Goal: Task Accomplishment & Management: Manage account settings

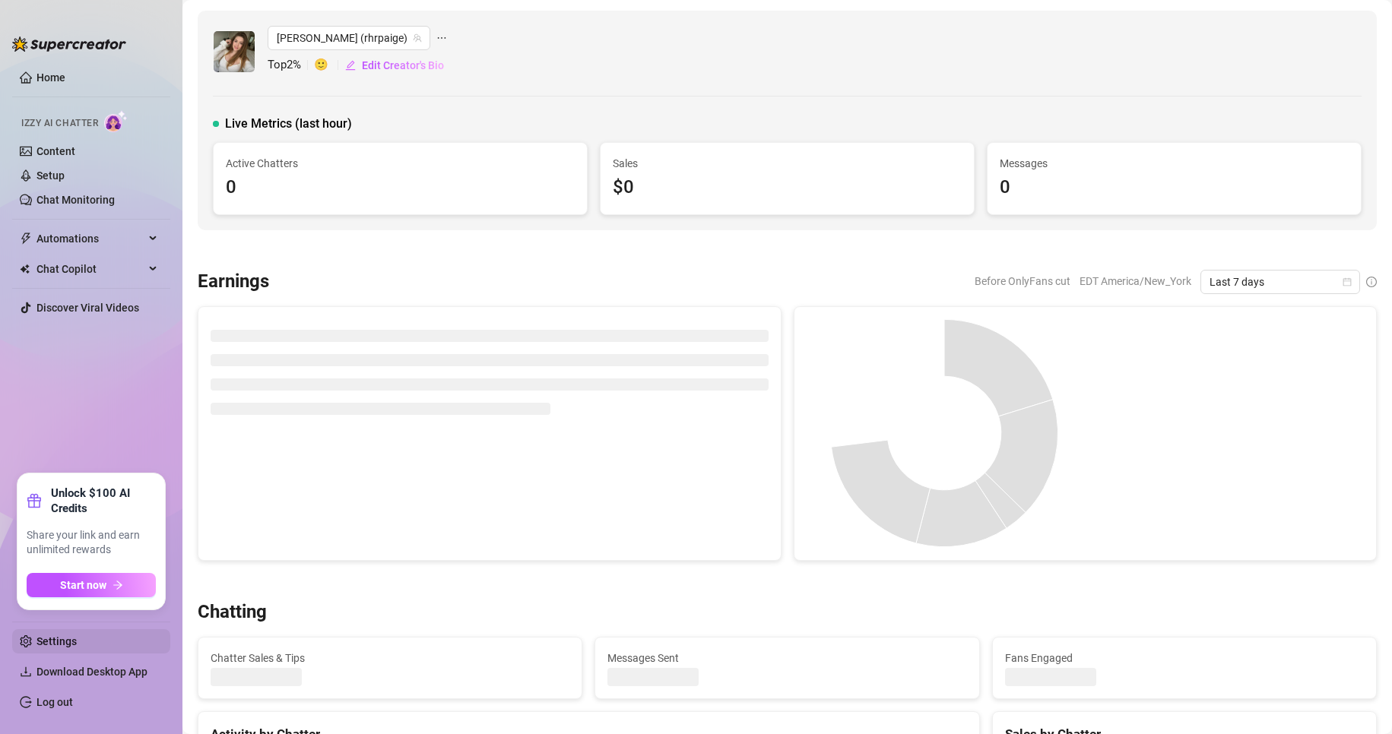
click at [77, 648] on link "Settings" at bounding box center [56, 641] width 40 height 12
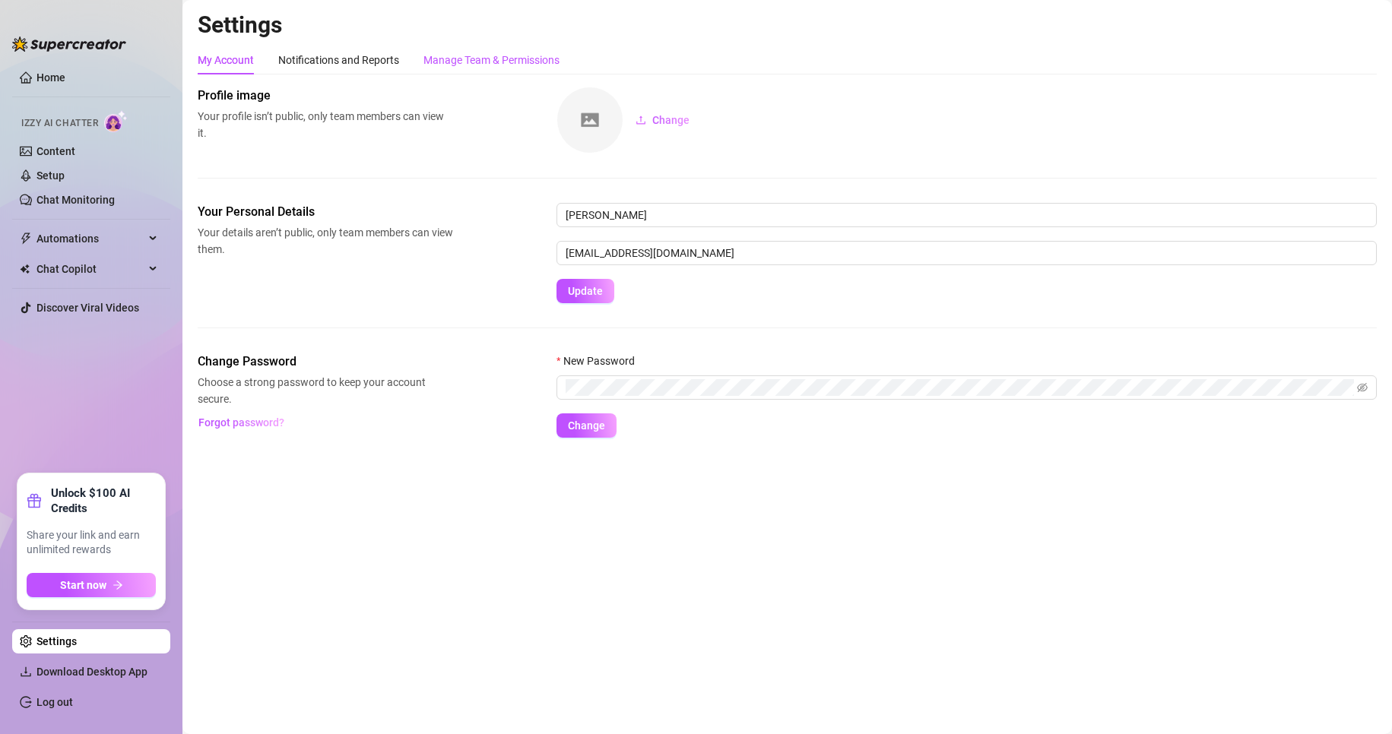
click at [507, 54] on div "Manage Team & Permissions" at bounding box center [491, 60] width 136 height 17
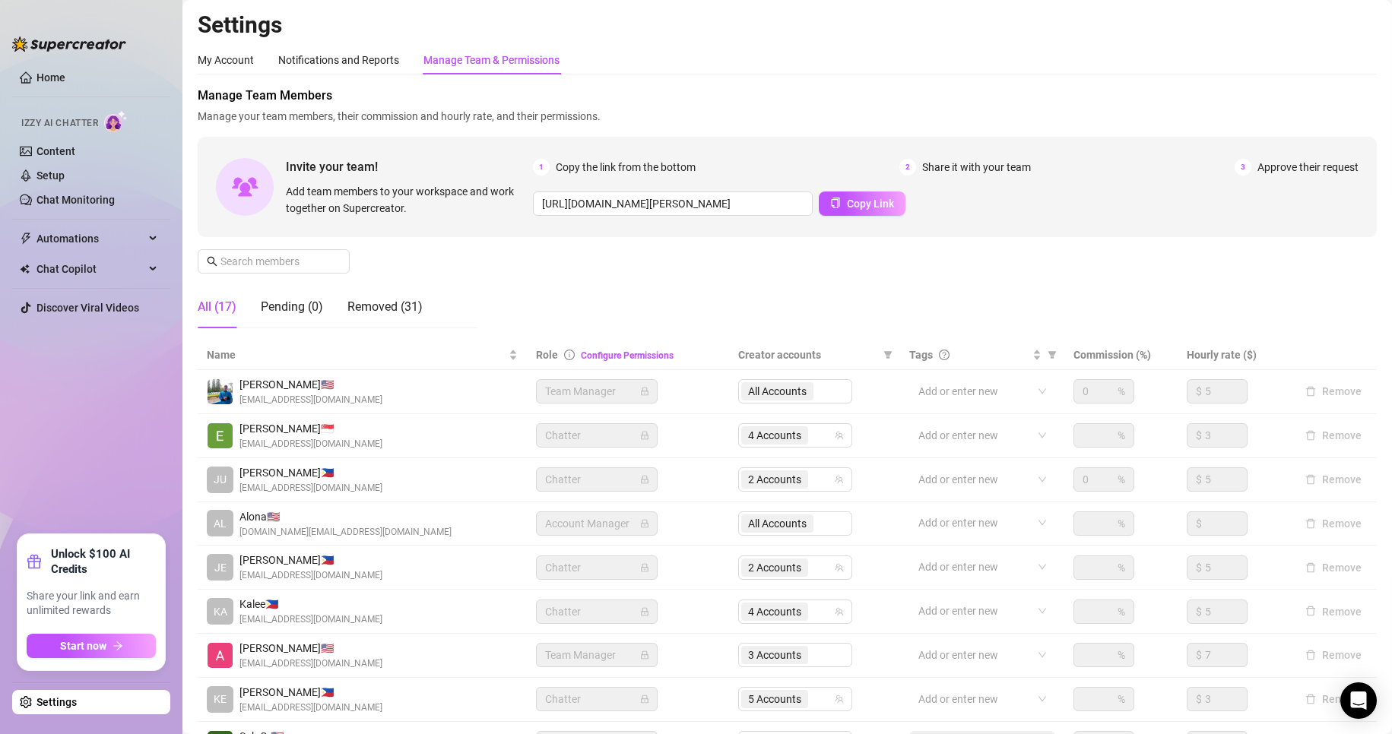
scroll to position [182, 0]
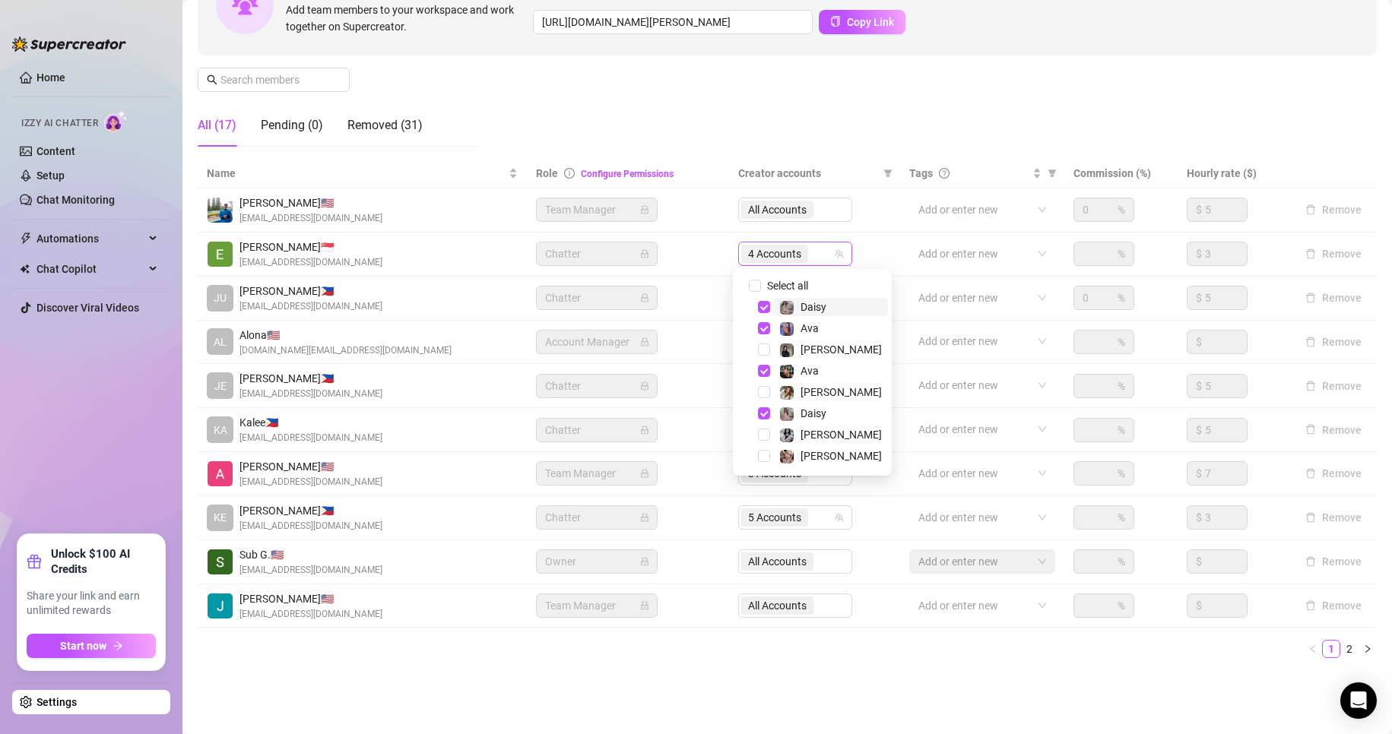
click at [761, 252] on span "4 Accounts" at bounding box center [774, 254] width 53 height 17
drag, startPoint x: 761, startPoint y: 398, endPoint x: 761, endPoint y: 388, distance: 9.9
click at [761, 388] on div "[PERSON_NAME]" at bounding box center [812, 392] width 151 height 18
click at [761, 388] on span "Select tree node" at bounding box center [764, 392] width 12 height 12
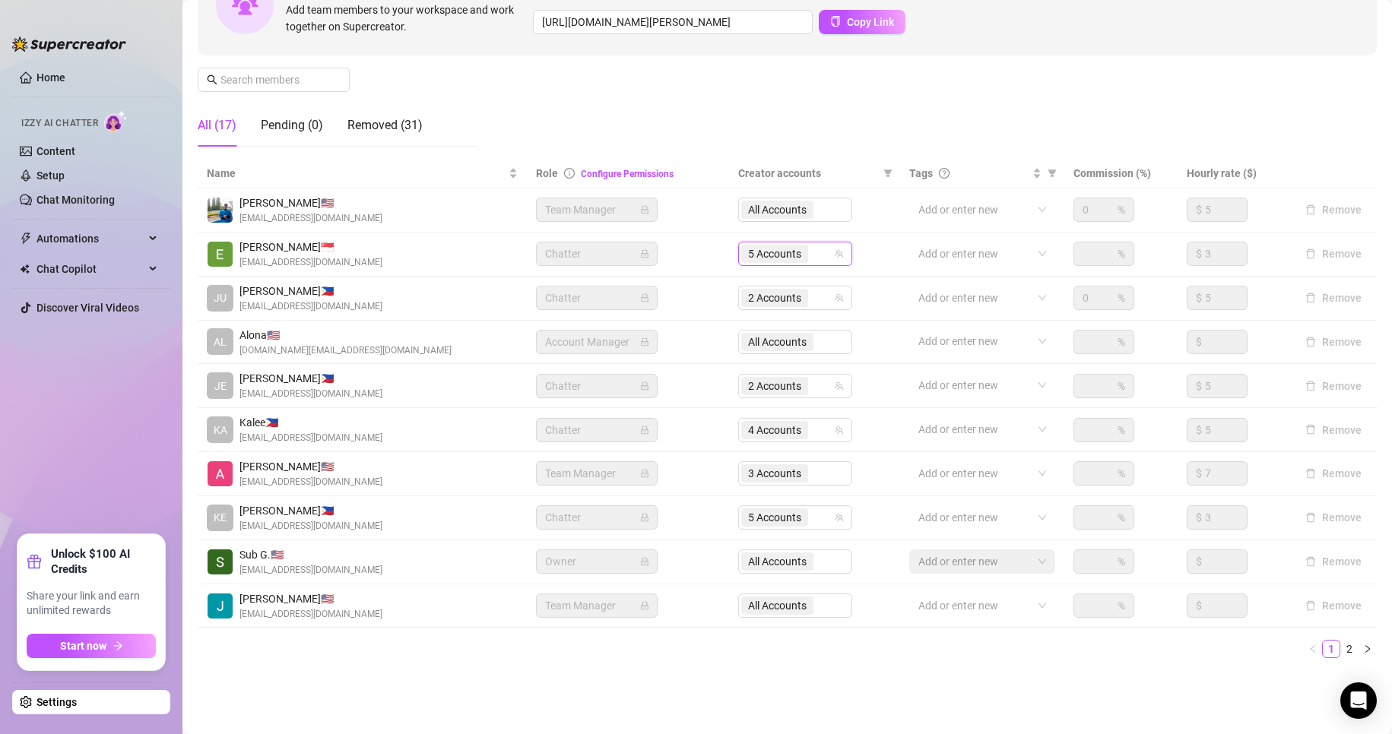
click at [927, 653] on ul "1 2" at bounding box center [787, 649] width 1179 height 18
click at [1341, 650] on link "2" at bounding box center [1349, 649] width 17 height 17
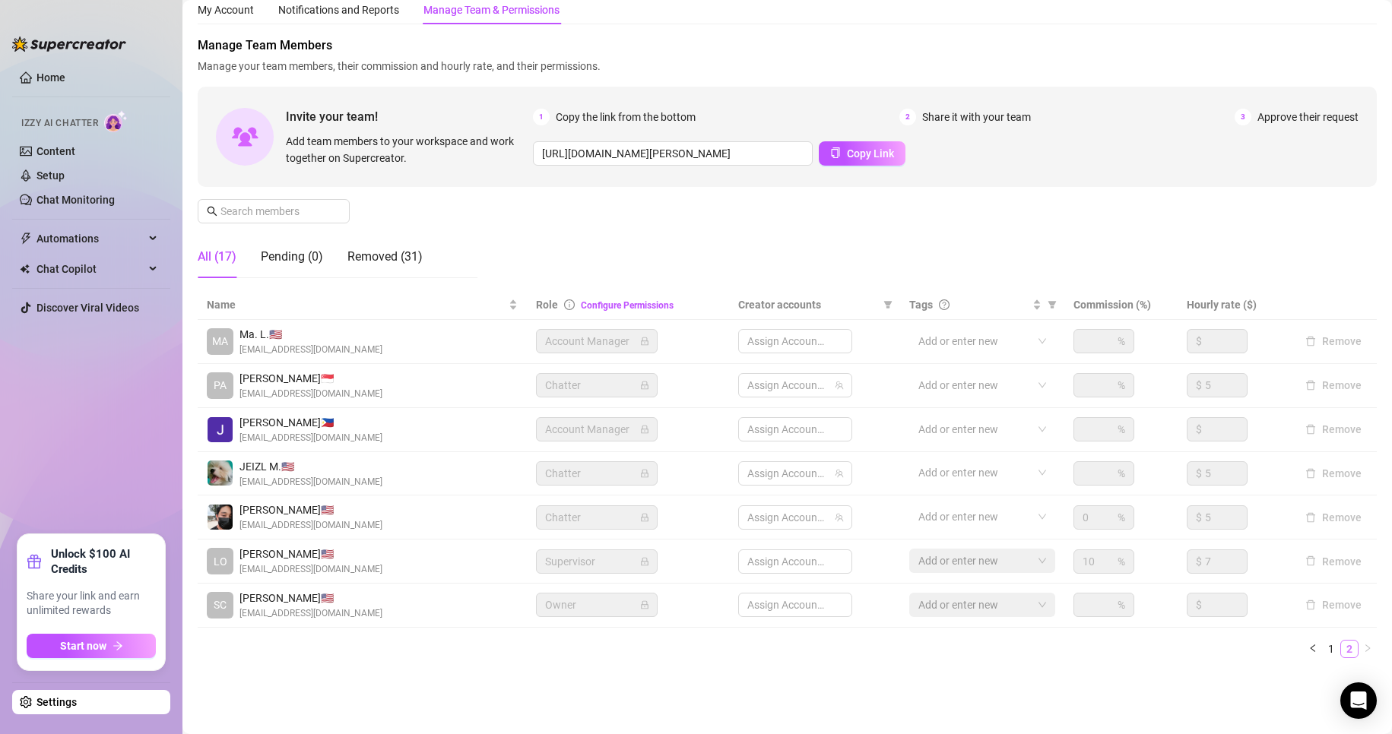
scroll to position [50, 0]
click at [1323, 642] on link "1" at bounding box center [1331, 649] width 17 height 17
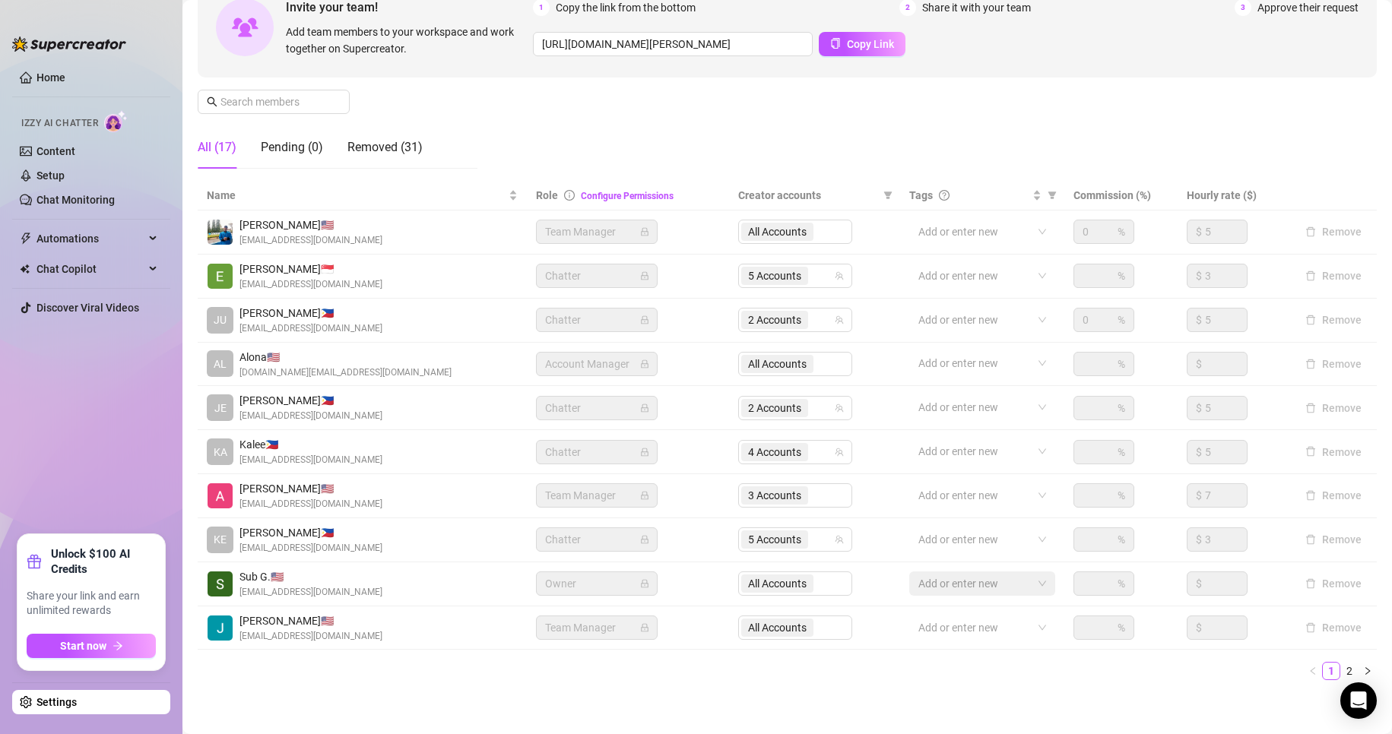
scroll to position [166, 0]
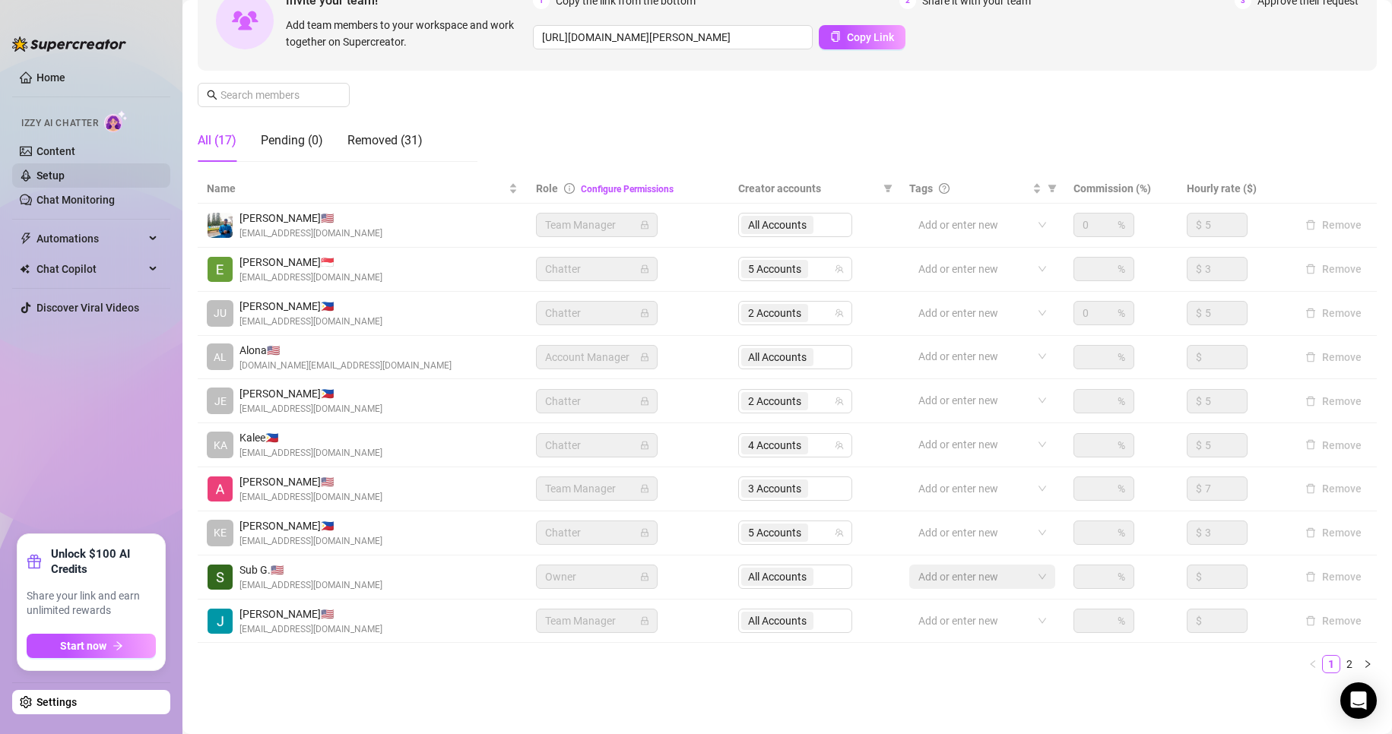
click at [65, 170] on link "Setup" at bounding box center [50, 175] width 28 height 12
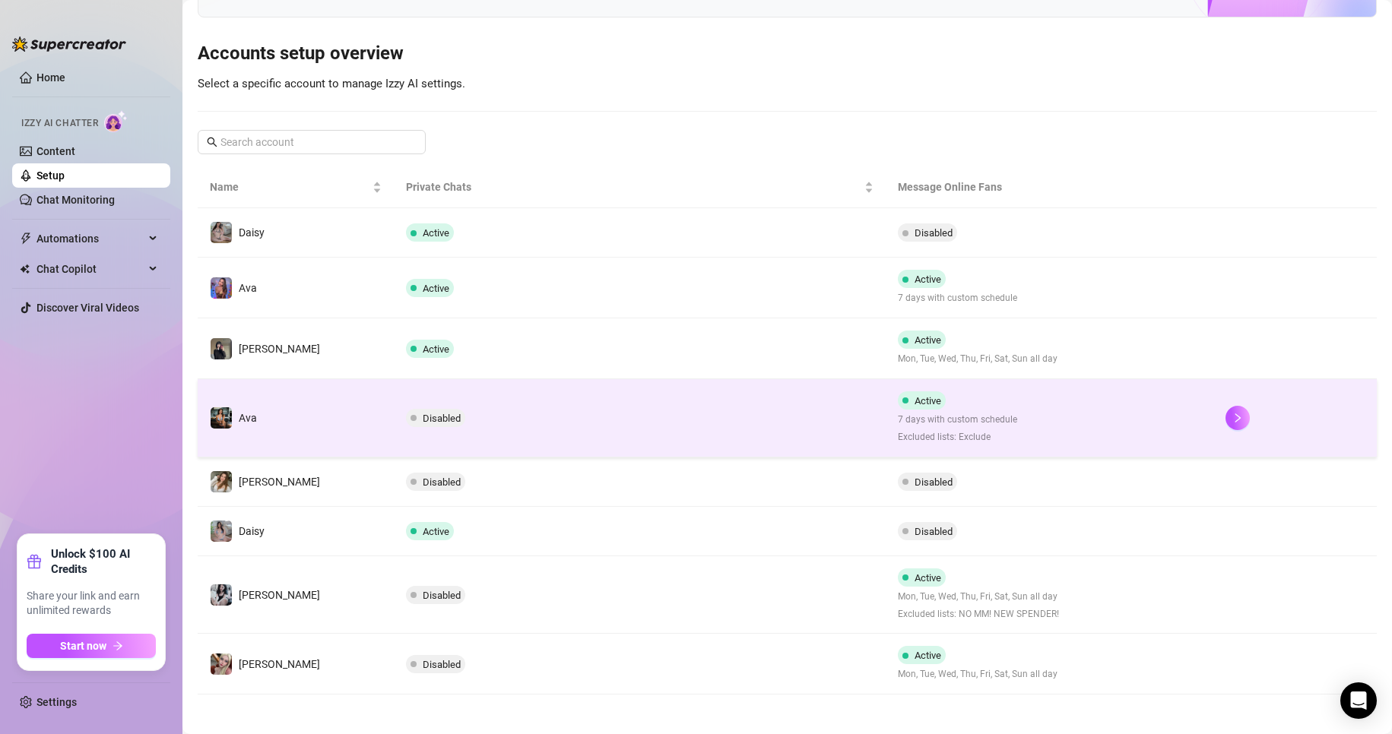
scroll to position [131, 0]
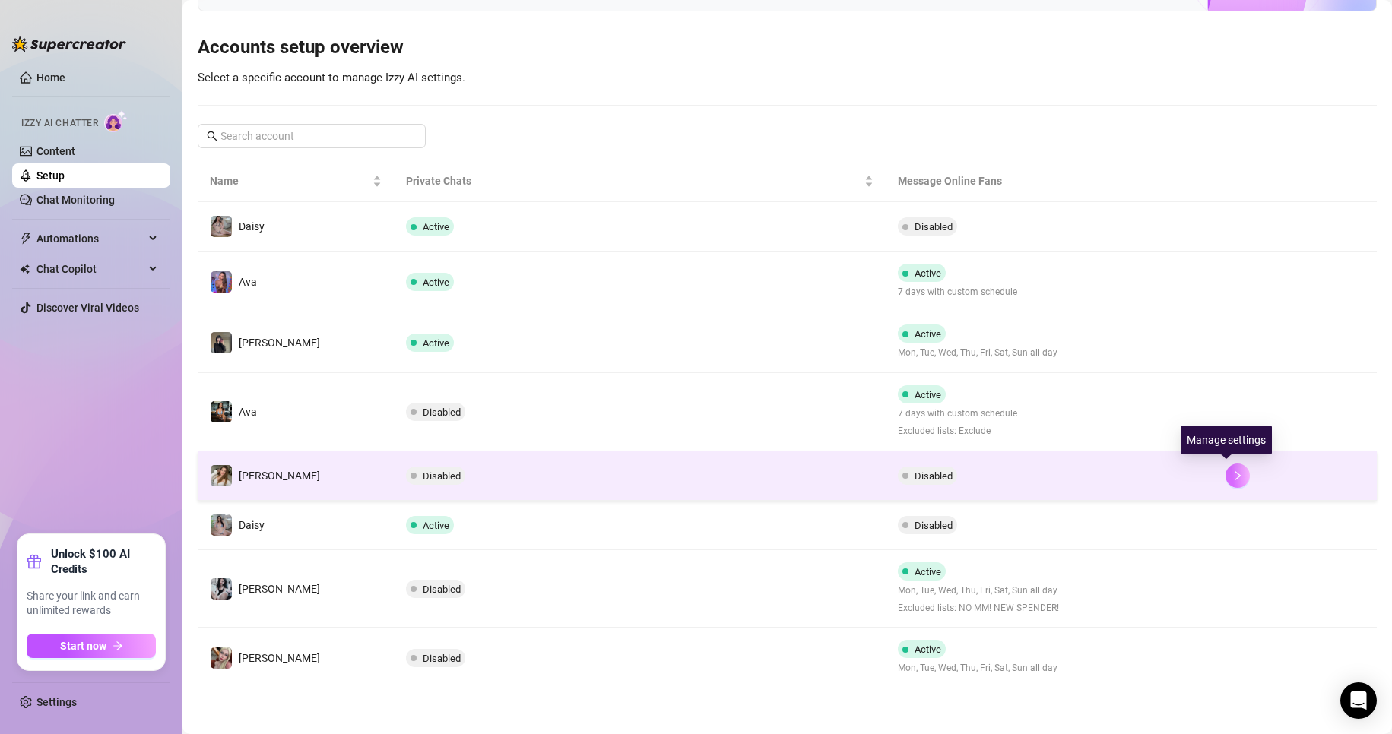
click at [1234, 476] on icon "right" at bounding box center [1236, 475] width 5 height 9
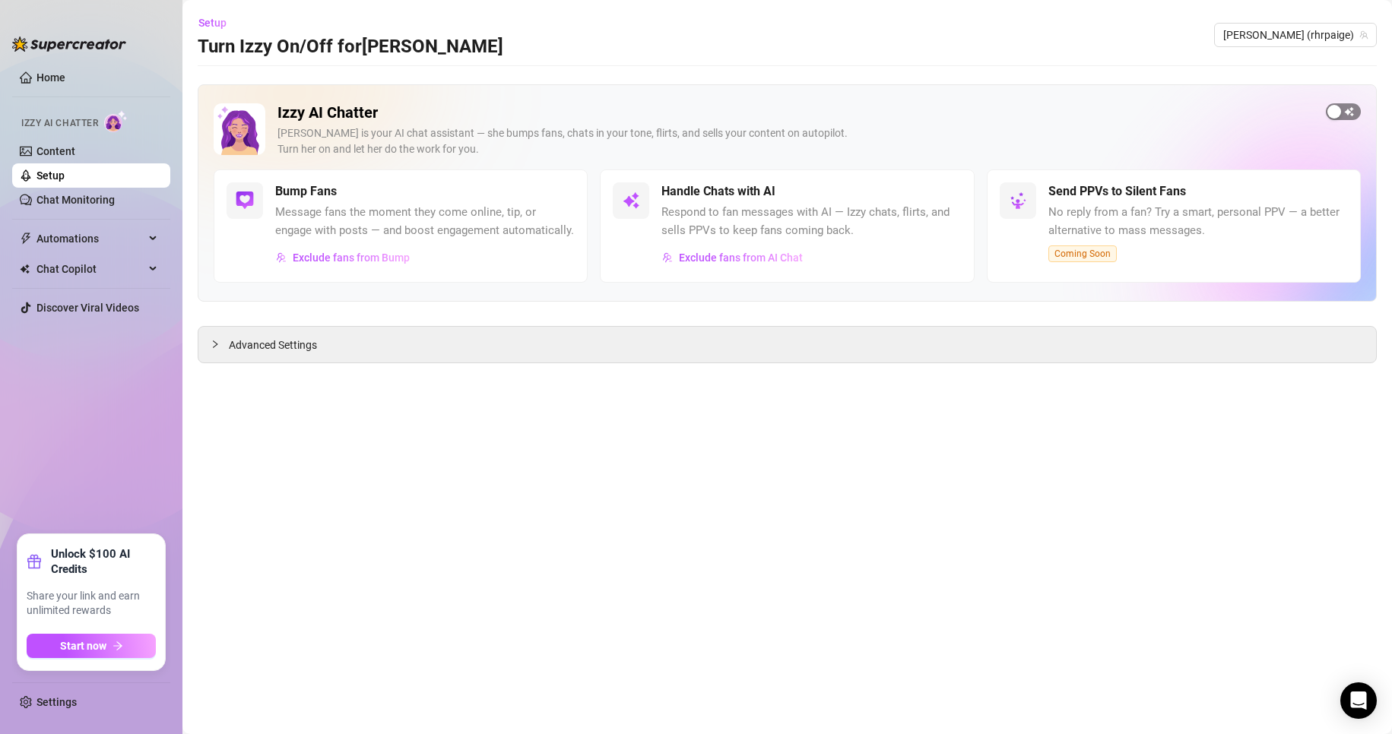
click at [1352, 108] on span "button" at bounding box center [1343, 111] width 35 height 17
click at [65, 169] on link "Setup" at bounding box center [50, 175] width 28 height 12
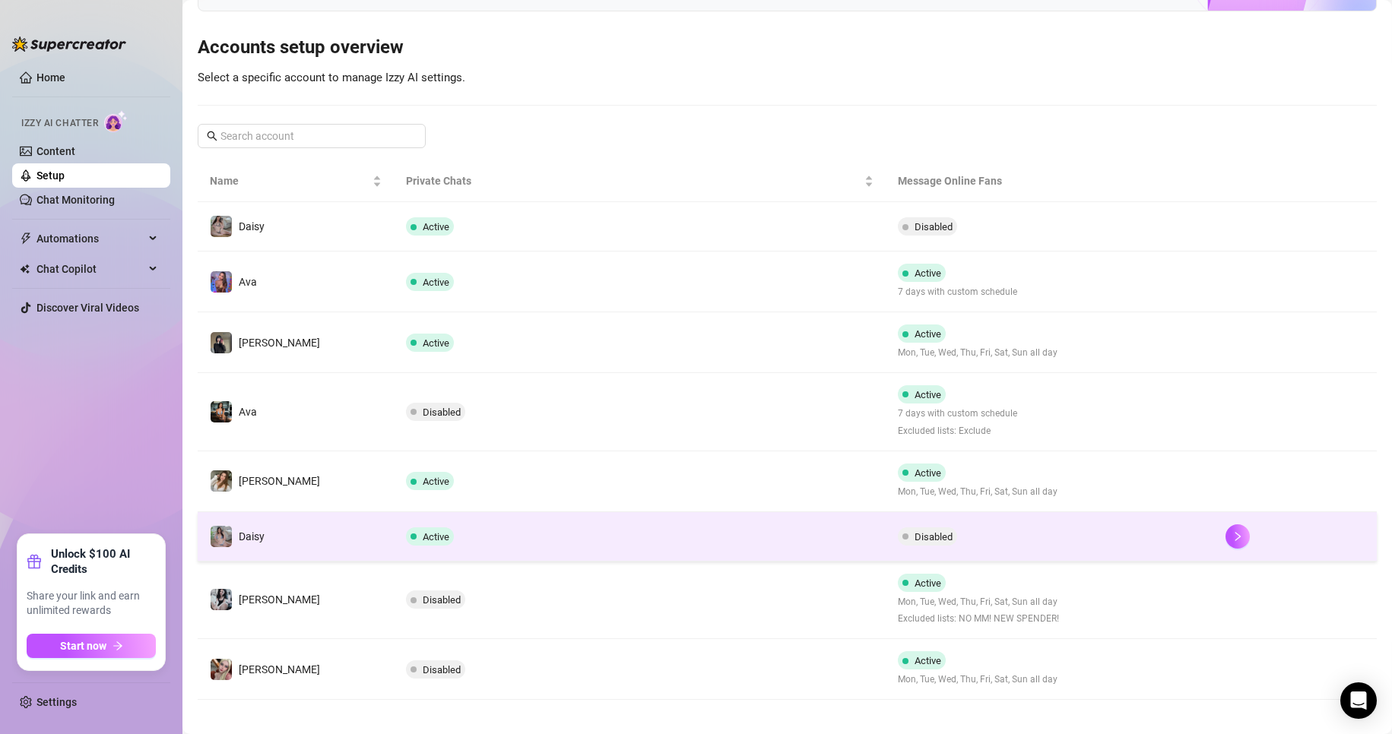
scroll to position [142, 0]
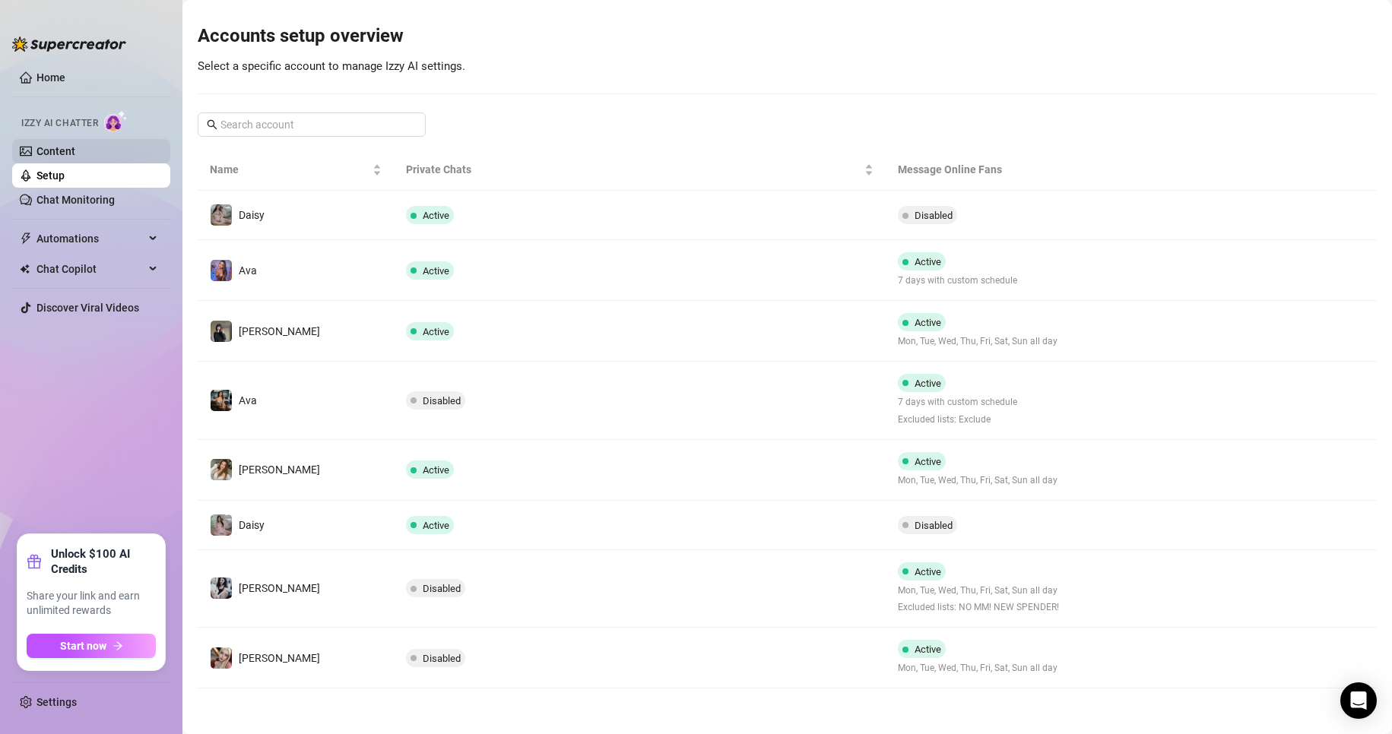
click at [52, 157] on link "Content" at bounding box center [55, 151] width 39 height 12
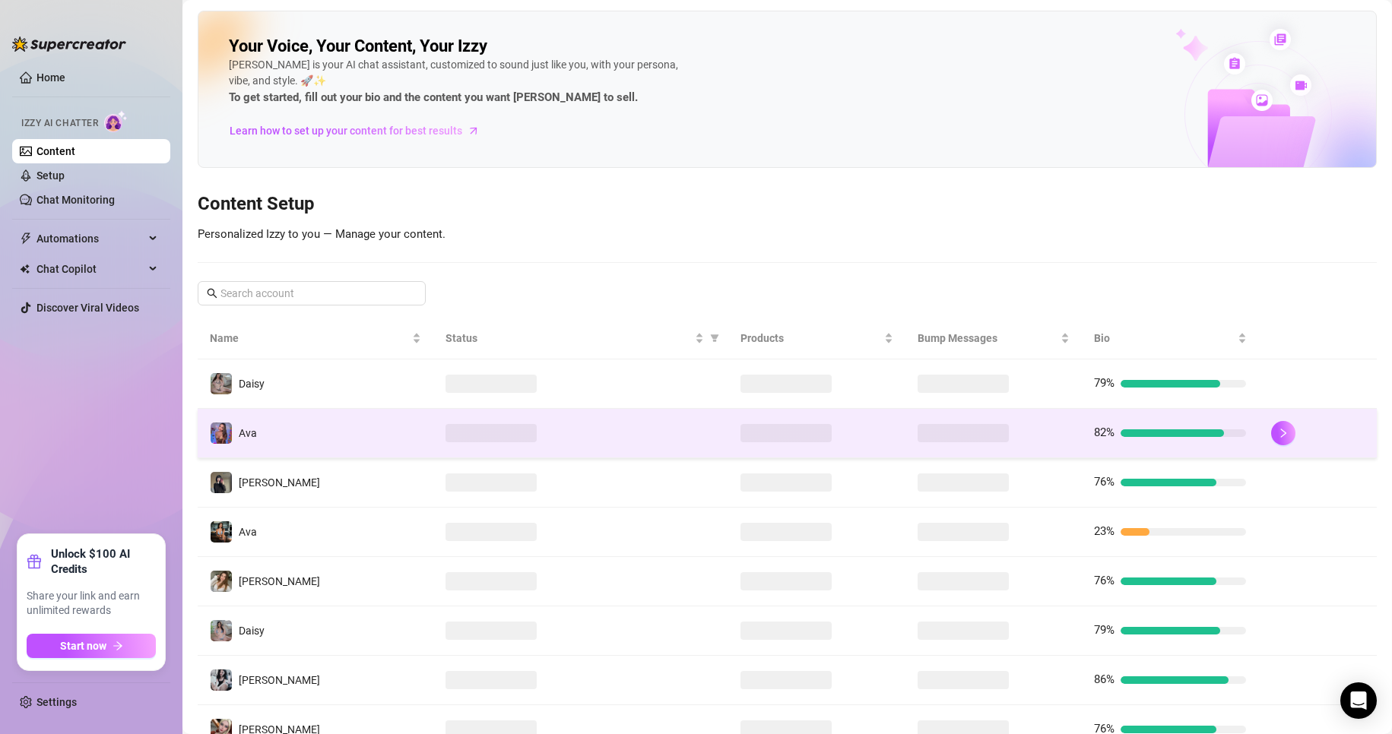
scroll to position [66, 0]
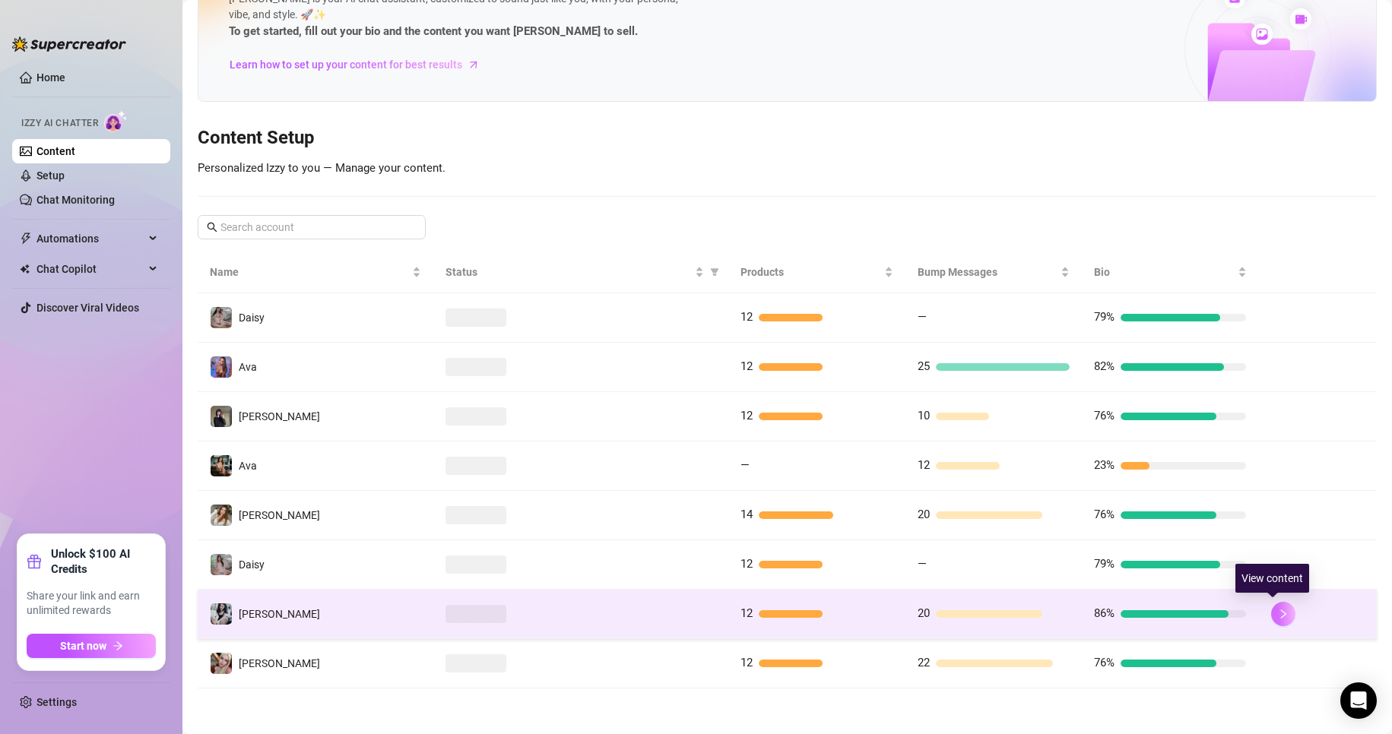
click at [1271, 621] on button "button" at bounding box center [1283, 614] width 24 height 24
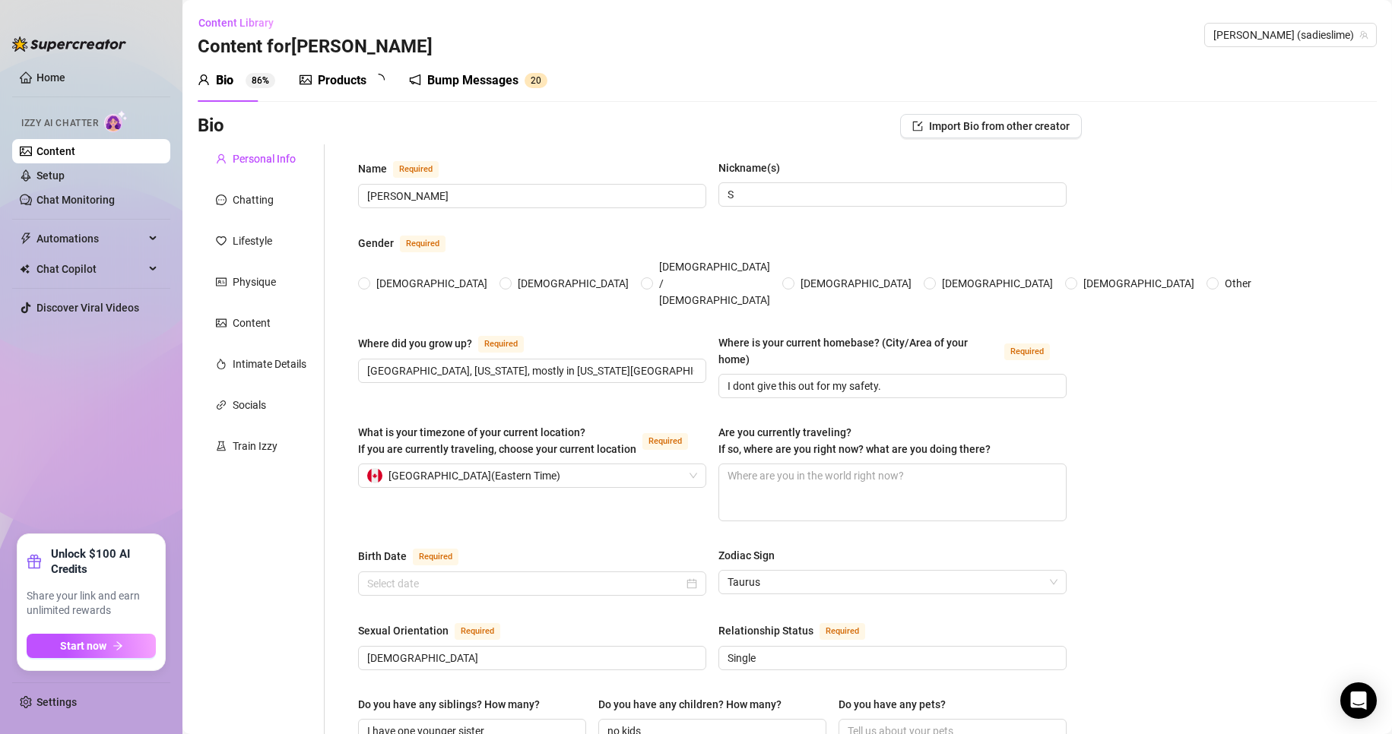
radio input "true"
type input "[DATE]"
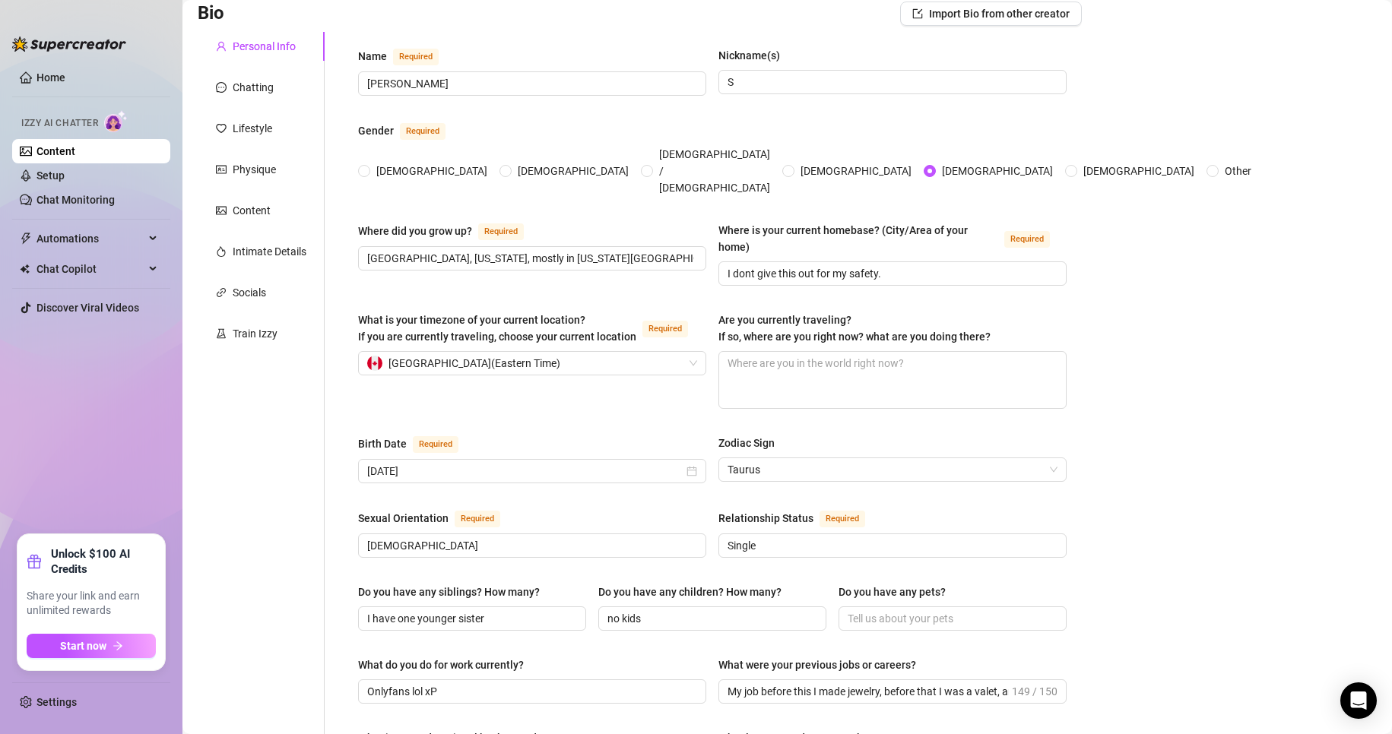
scroll to position [112, 0]
click at [466, 250] on input "[GEOGRAPHIC_DATA], [US_STATE], mostly in [US_STATE][GEOGRAPHIC_DATA]!" at bounding box center [530, 258] width 327 height 17
click at [340, 507] on div "Name Required [PERSON_NAME](s) S Gender Required [DEMOGRAPHIC_DATA] [DEMOGRAPHI…" at bounding box center [703, 669] width 757 height 1274
